Goal: Task Accomplishment & Management: Use online tool/utility

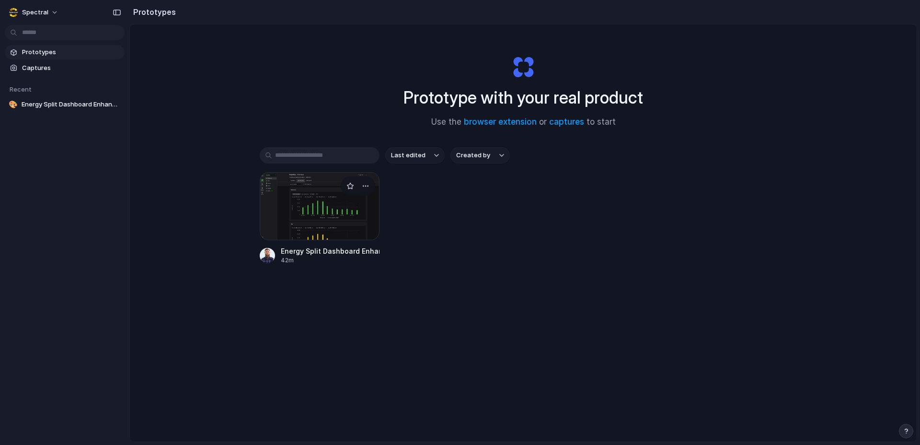
click at [312, 216] on div at bounding box center [320, 206] width 120 height 68
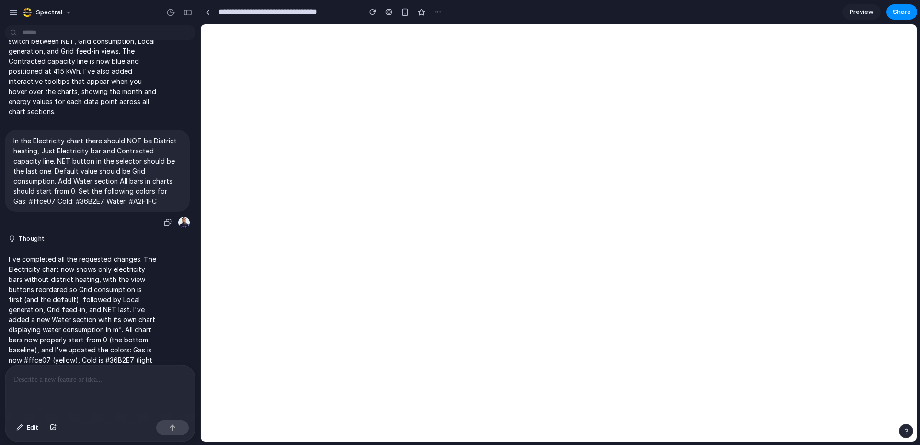
scroll to position [385, 0]
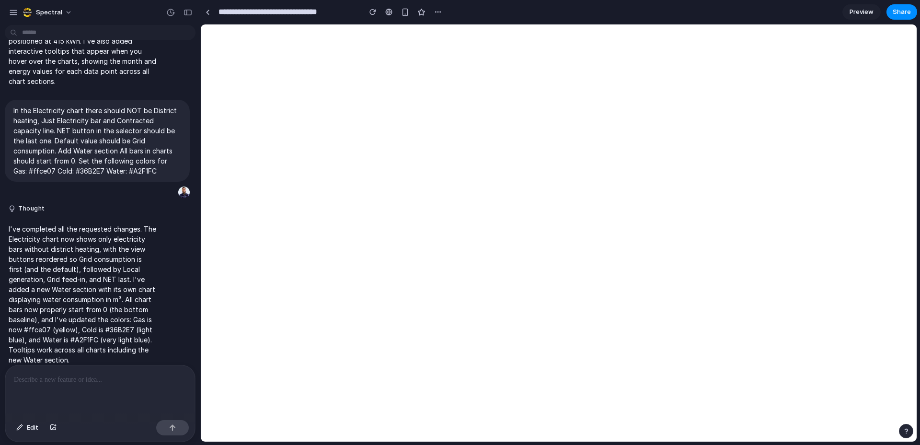
click at [870, 12] on span "Preview" at bounding box center [862, 12] width 24 height 10
